Goal: Find contact information

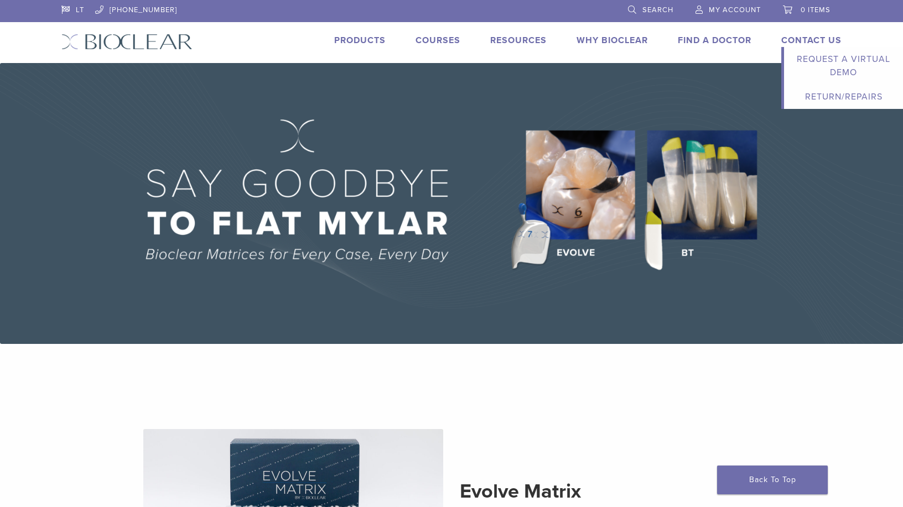
click at [795, 43] on link "Contact Us" at bounding box center [811, 40] width 60 height 11
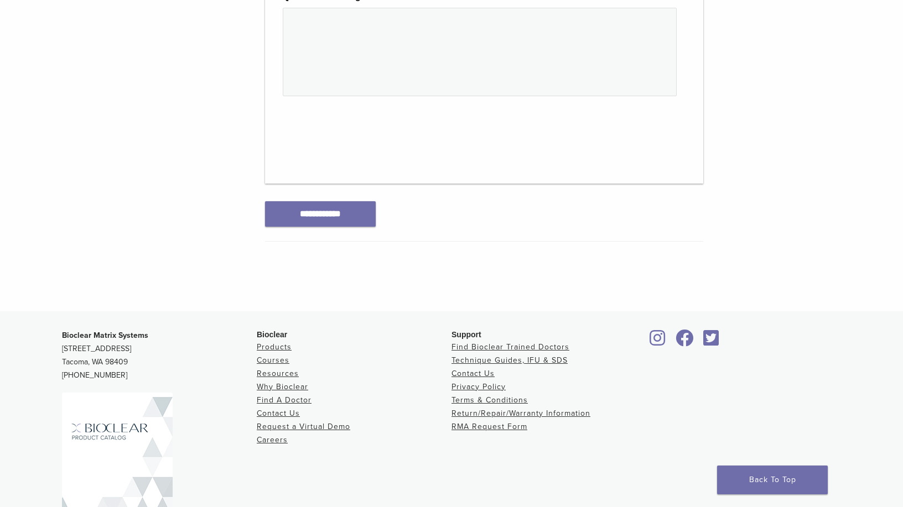
scroll to position [606, 0]
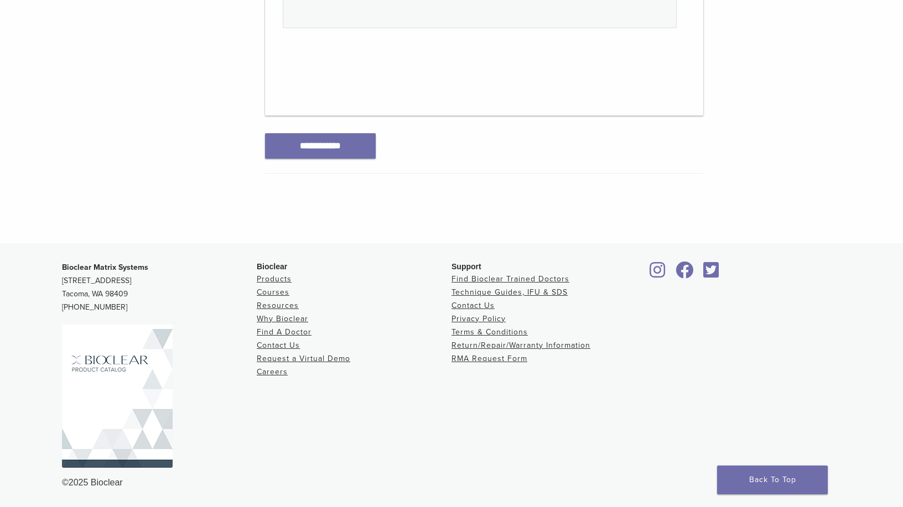
drag, startPoint x: 167, startPoint y: 280, endPoint x: 44, endPoint y: 276, distance: 122.9
click at [44, 276] on footer "Bioclear Matrix Systems [STREET_ADDRESS] [PHONE_NUMBER] Bioclear Products Cours…" at bounding box center [451, 375] width 903 height 265
copy p "[STREET_ADDRESS]"
drag, startPoint x: 126, startPoint y: 292, endPoint x: 59, endPoint y: 290, distance: 67.0
click at [60, 290] on div "Bioclear Matrix Systems [STREET_ADDRESS] [PHONE_NUMBER] Bioclear Products Cours…" at bounding box center [451, 375] width 797 height 247
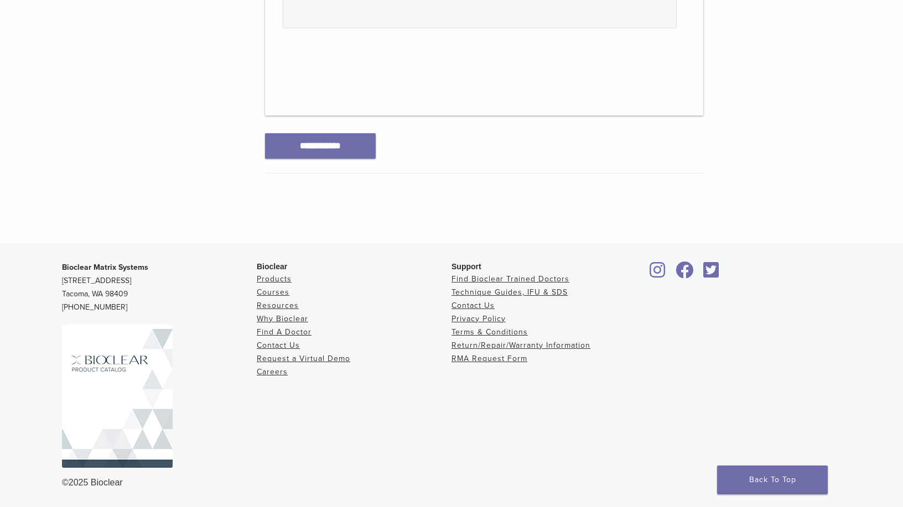
copy p "Tacoma, WA 98409"
